Goal: Information Seeking & Learning: Learn about a topic

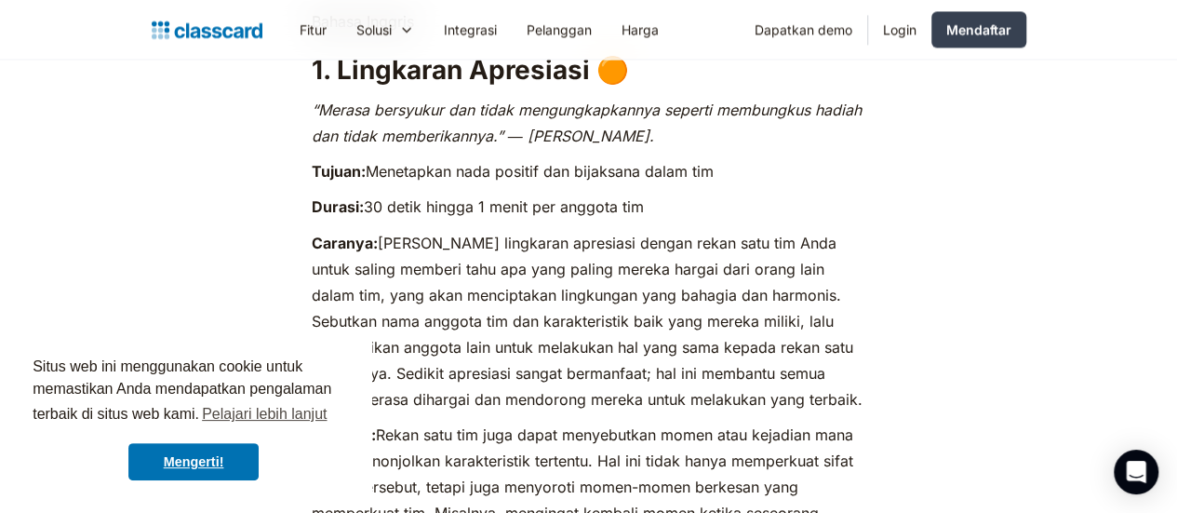
scroll to position [1535, 0]
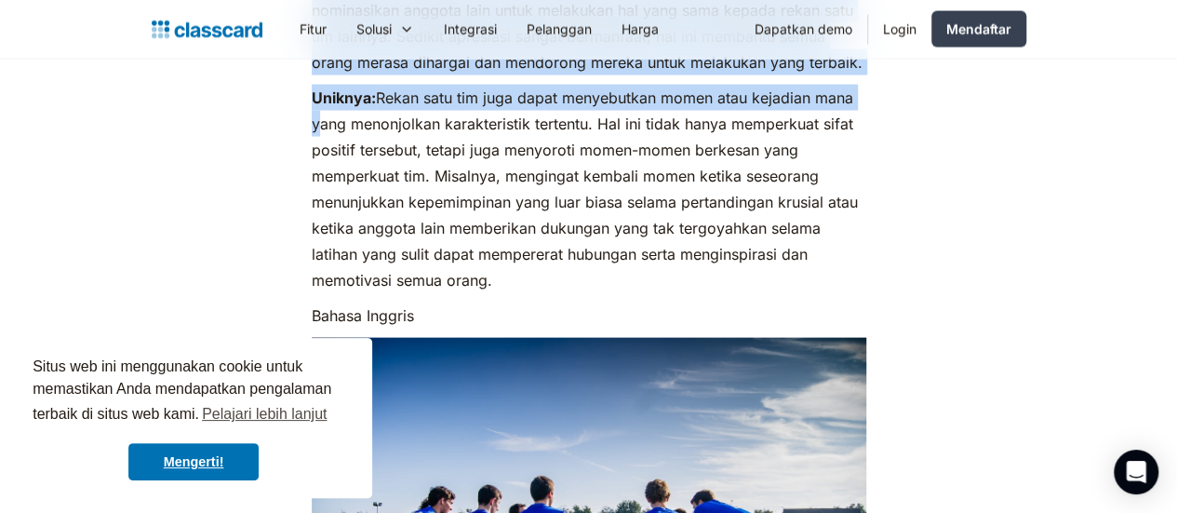
drag, startPoint x: 127, startPoint y: 540, endPoint x: 587, endPoint y: 429, distance: 473.6
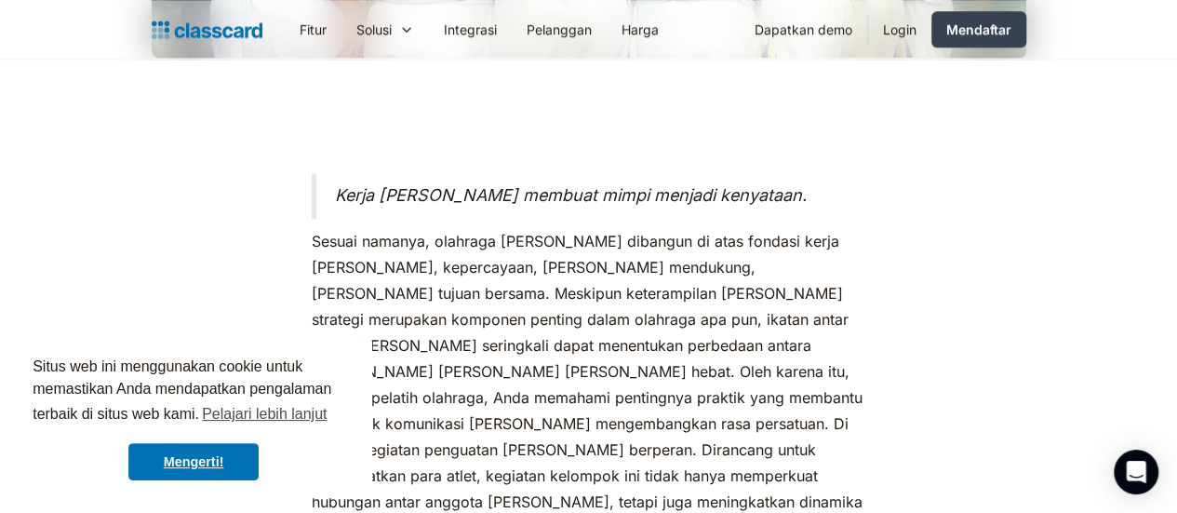
scroll to position [815, 0]
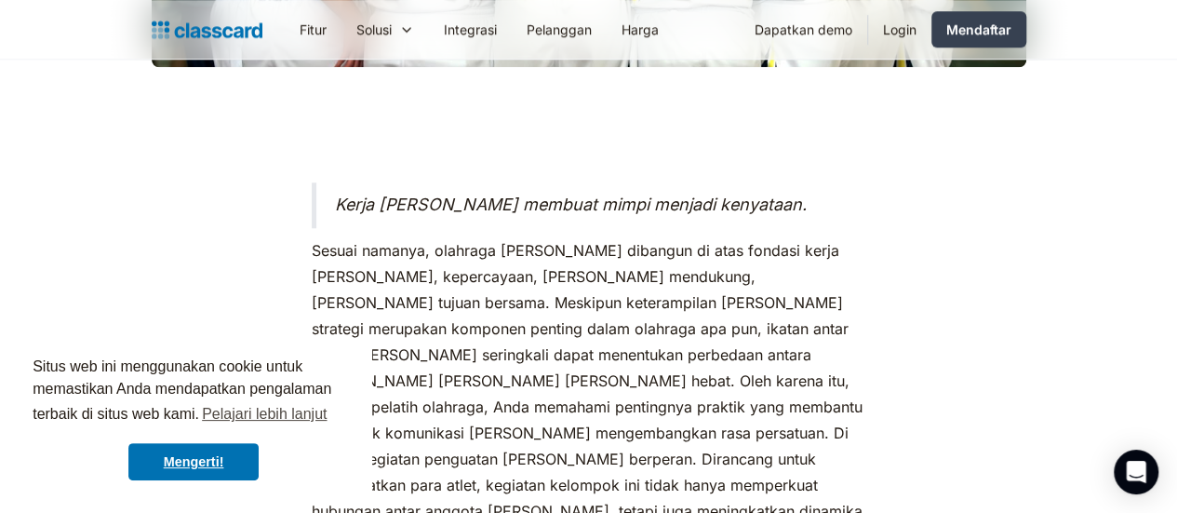
click at [569, 241] on font "Sesuai namanya, olahraga tim dibangun di atas fondasi kerja sama tim, kepercaya…" at bounding box center [587, 393] width 551 height 305
